Goal: Transaction & Acquisition: Purchase product/service

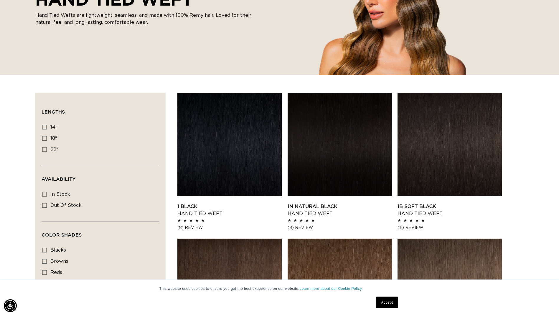
scroll to position [0, 517]
click at [44, 150] on icon at bounding box center [44, 149] width 5 height 5
click at [44, 150] on input "22" 22" (30 products)" at bounding box center [44, 149] width 5 height 5
checkbox input "true"
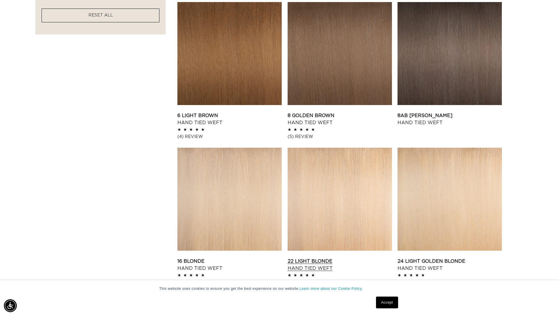
scroll to position [0, 517]
click at [236, 258] on link "16 Blonde Hand Tied Weft" at bounding box center [229, 265] width 104 height 14
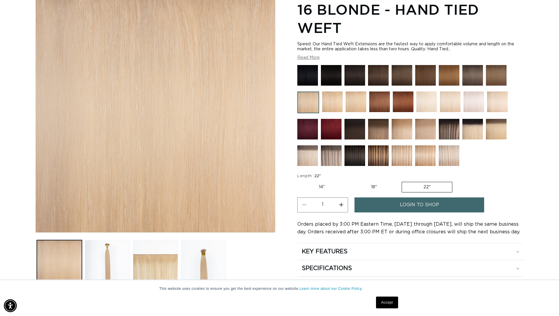
click at [399, 131] on img at bounding box center [401, 129] width 21 height 21
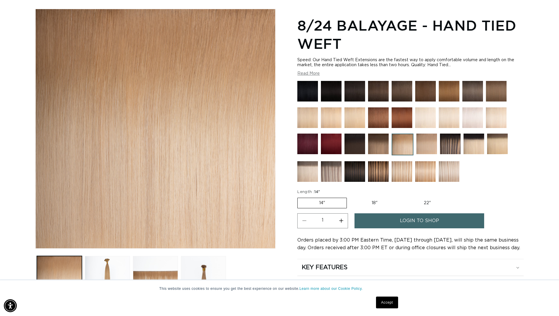
scroll to position [88, 0]
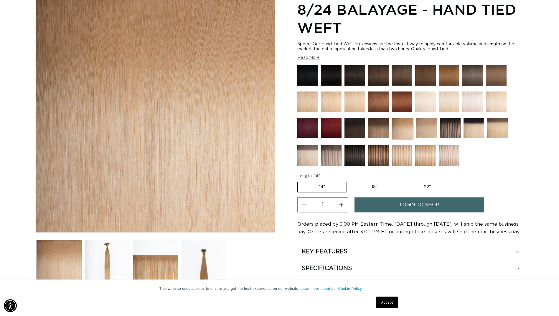
click at [426, 188] on label "22" Variant sold out or unavailable" at bounding box center [427, 187] width 50 height 10
click at [402, 181] on input "22" Variant sold out or unavailable" at bounding box center [402, 181] width 0 height 0
radio input "true"
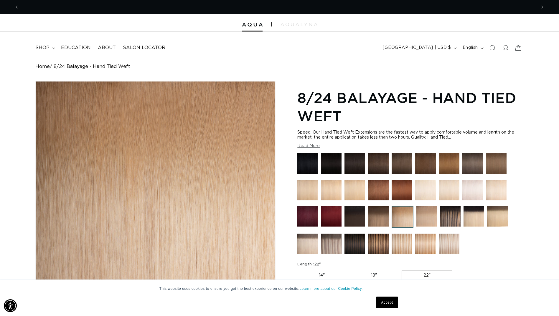
scroll to position [0, 0]
